Goal: Transaction & Acquisition: Purchase product/service

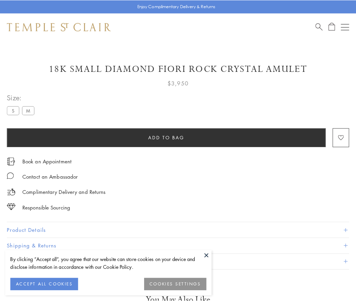
scroll to position [3, 0]
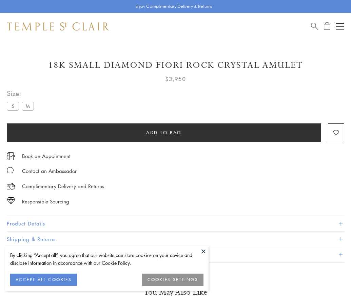
click at [164, 132] on span "Add to bag" at bounding box center [164, 132] width 36 height 7
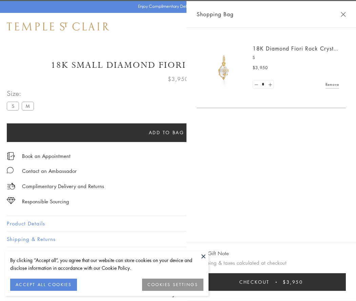
click at [284, 282] on button "Checkout $3,950" at bounding box center [271, 282] width 149 height 18
